Goal: Check status: Check status

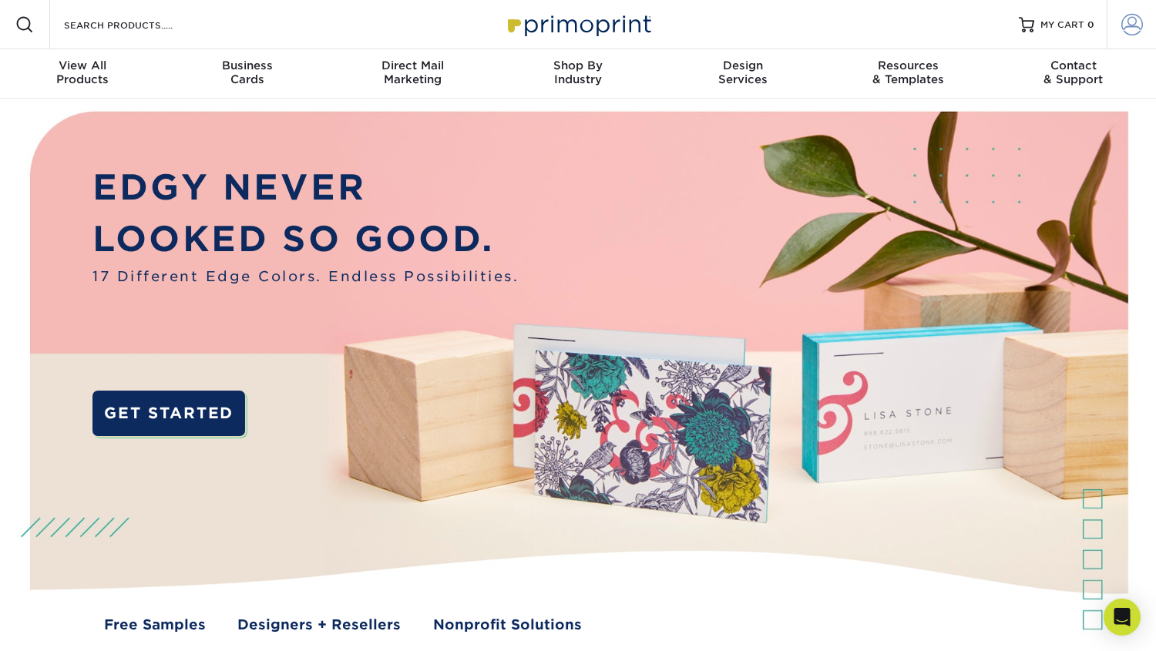
click at [1131, 28] on span at bounding box center [1133, 25] width 22 height 22
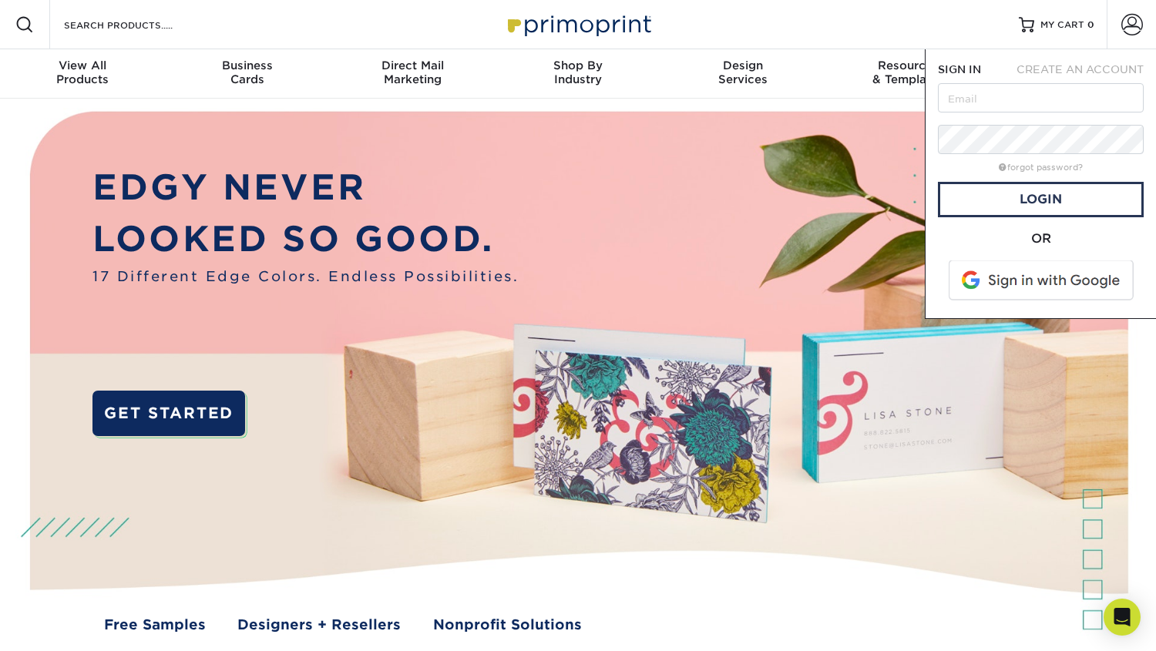
click at [1047, 297] on span at bounding box center [1042, 281] width 197 height 40
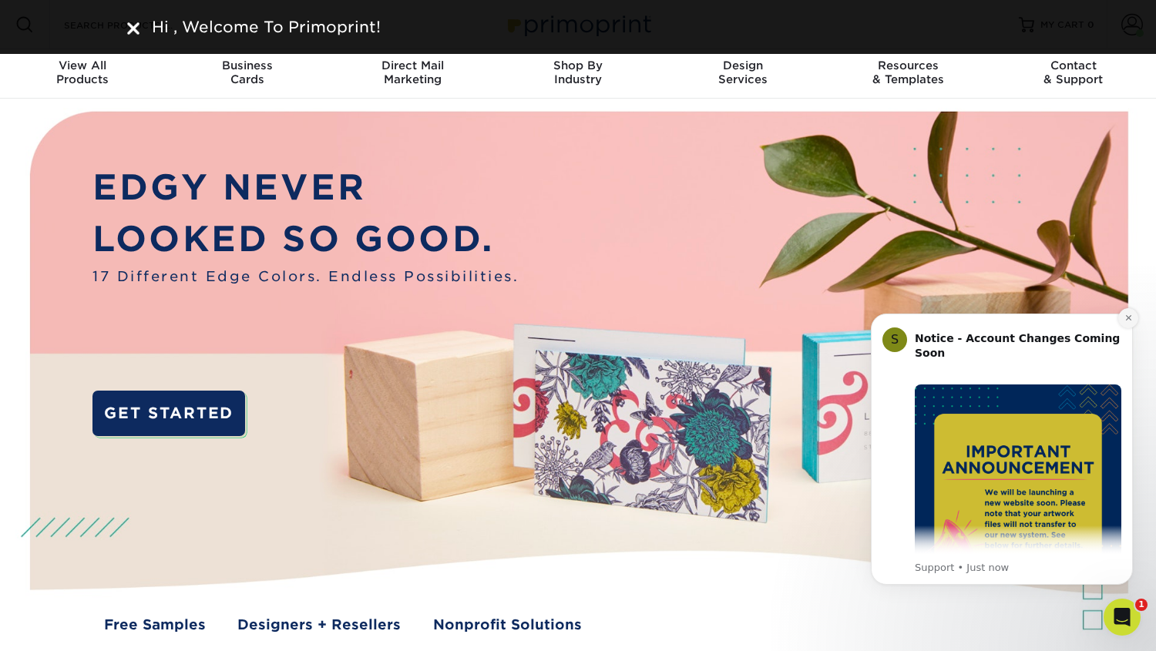
click at [1125, 318] on icon "Dismiss notification" at bounding box center [1129, 318] width 8 height 8
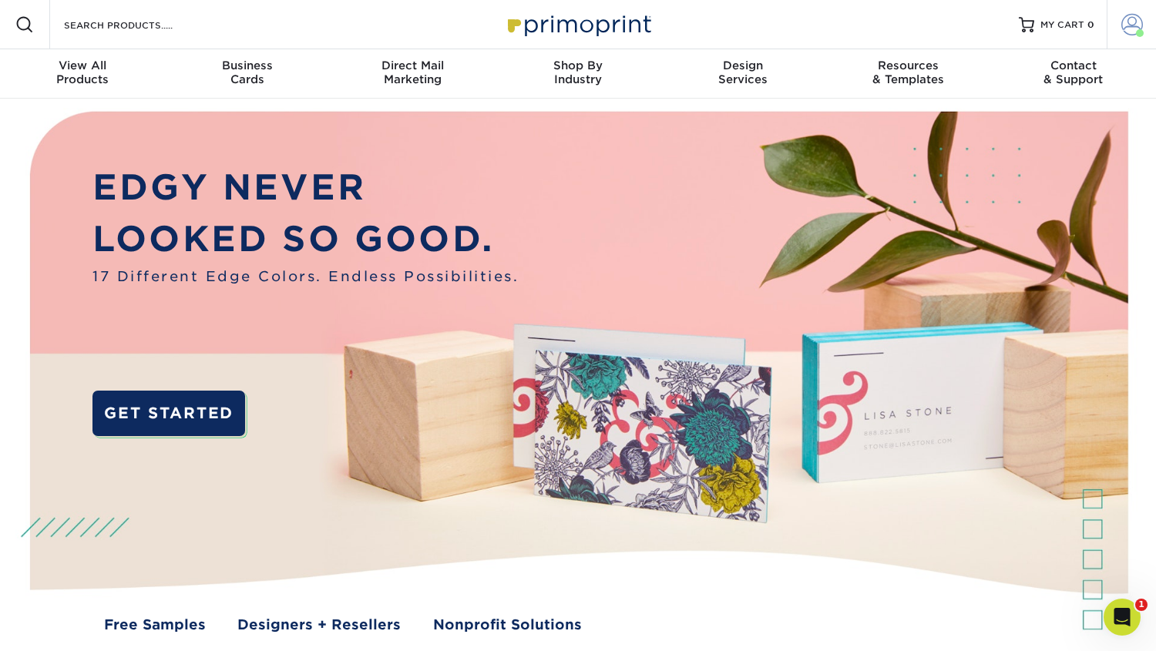
click at [1132, 27] on span at bounding box center [1133, 25] width 22 height 22
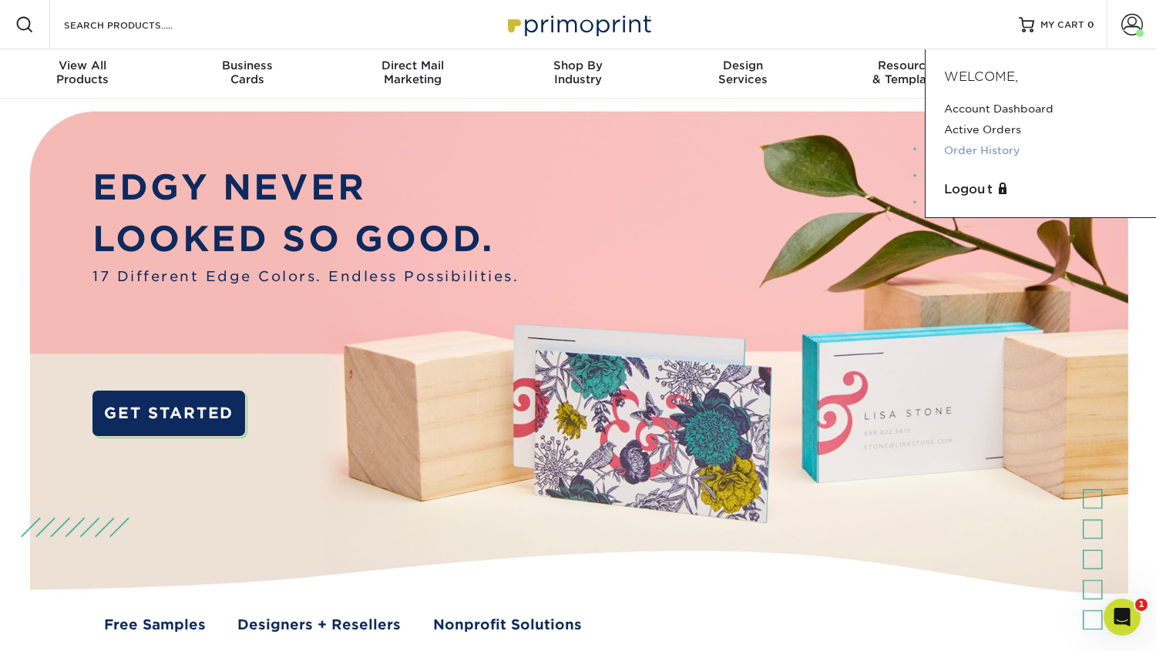
click at [1007, 143] on link "Order History" at bounding box center [1040, 150] width 193 height 21
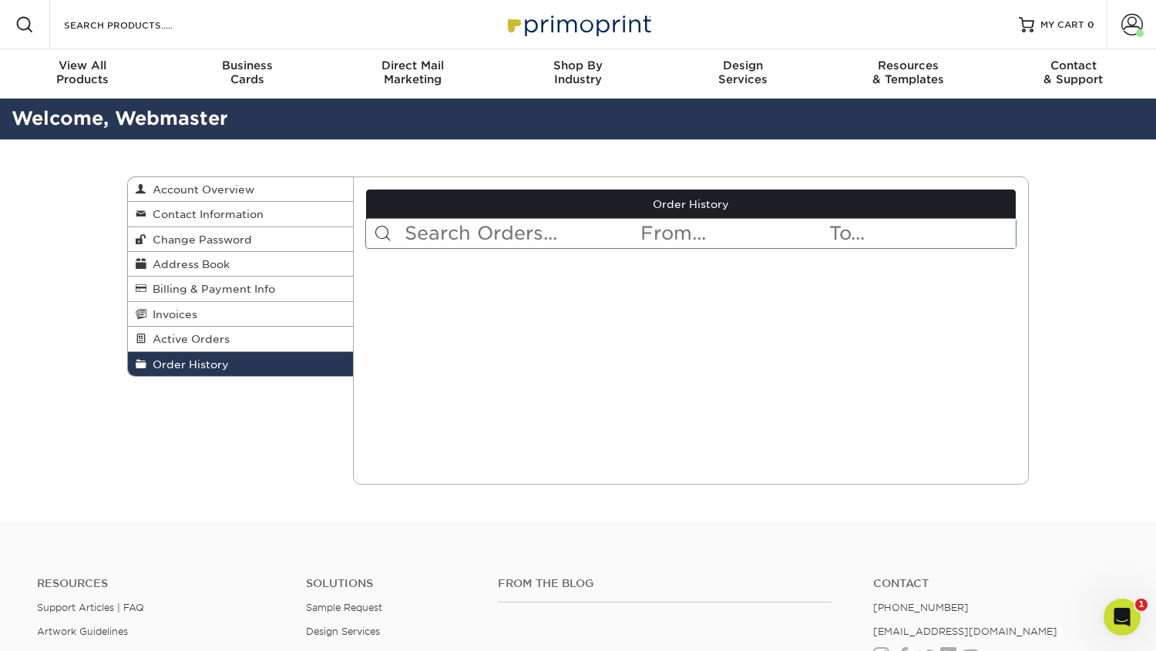
click at [607, 476] on div "Current Orders 0 Active 0 Missing Files" at bounding box center [691, 331] width 677 height 308
